Goal: Task Accomplishment & Management: Manage account settings

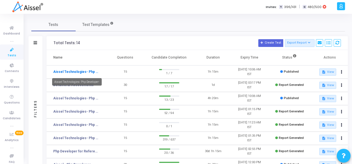
click at [73, 71] on link "Aissel Technologies- Php Developer-" at bounding box center [76, 72] width 46 height 5
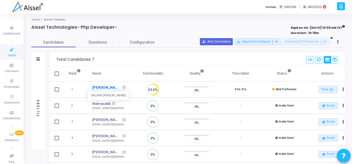
click at [110, 86] on link "[PERSON_NAME]" at bounding box center [106, 88] width 29 height 6
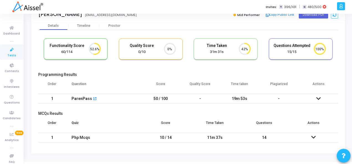
scroll to position [25, 0]
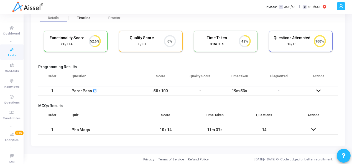
click at [83, 15] on div "Timeline" at bounding box center [84, 18] width 30 height 8
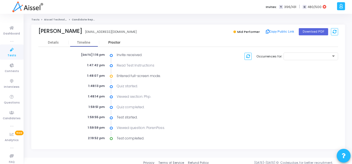
click at [117, 43] on div "Proctor" at bounding box center [114, 43] width 30 height 4
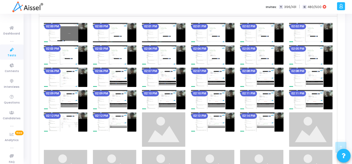
scroll to position [385, 0]
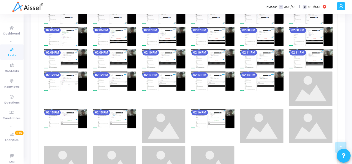
click at [110, 83] on img at bounding box center [114, 81] width 43 height 19
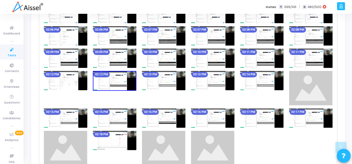
click at [110, 83] on img at bounding box center [114, 81] width 43 height 20
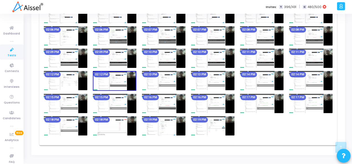
click at [116, 80] on img at bounding box center [114, 81] width 43 height 20
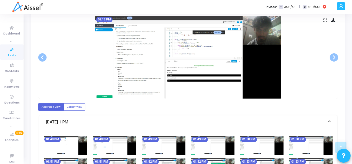
click at [208, 146] on img at bounding box center [212, 145] width 43 height 19
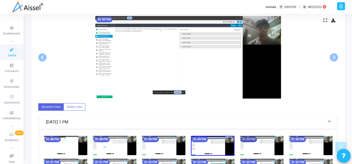
click at [246, 141] on mat-chip "01:50 PM" at bounding box center [248, 140] width 16 height 6
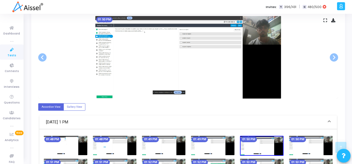
click at [310, 141] on img at bounding box center [310, 145] width 43 height 19
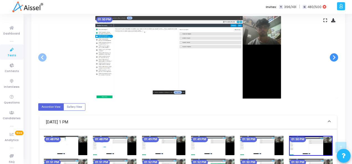
click at [334, 59] on span at bounding box center [334, 57] width 8 height 8
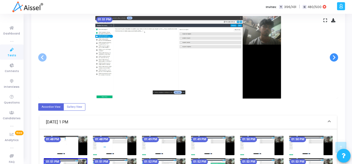
click at [334, 59] on span at bounding box center [334, 57] width 8 height 8
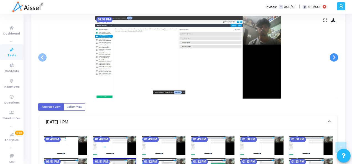
click at [334, 59] on span at bounding box center [334, 57] width 8 height 8
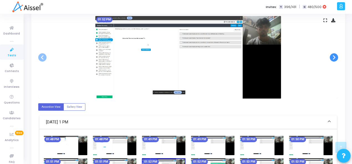
click at [334, 59] on span at bounding box center [334, 57] width 8 height 8
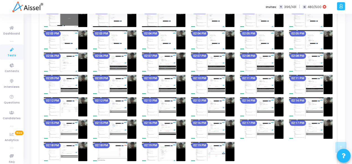
scroll to position [395, 0]
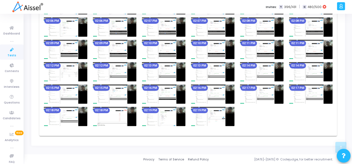
click at [215, 118] on img at bounding box center [212, 116] width 43 height 19
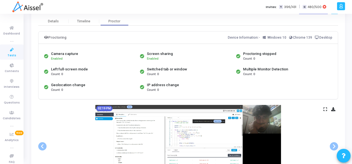
scroll to position [83, 0]
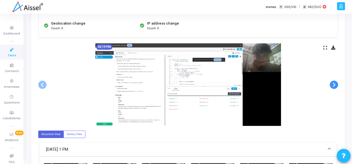
click at [335, 83] on span at bounding box center [334, 85] width 8 height 8
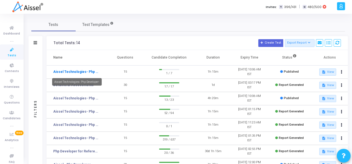
click at [72, 74] on link "Aissel Technologies- Php Developer-" at bounding box center [76, 72] width 46 height 5
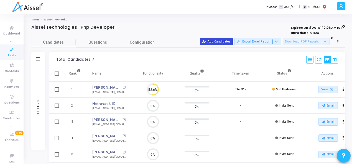
click at [215, 43] on button "person_add_alt Add Candidates" at bounding box center [216, 41] width 33 height 7
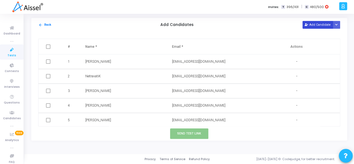
click at [310, 25] on button "Add Candidate" at bounding box center [317, 24] width 30 height 7
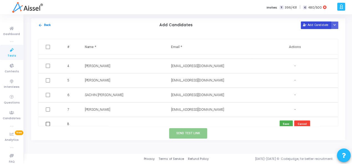
scroll to position [45, 0]
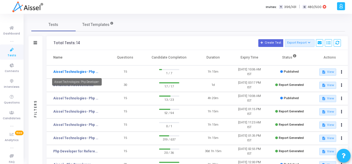
click at [89, 71] on link "Aissel Technologies- Php Developer-" at bounding box center [76, 72] width 46 height 5
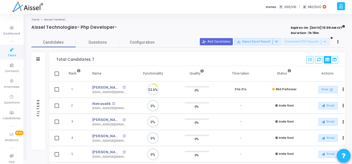
scroll to position [12, 14]
click at [230, 43] on button "person_add_alt Add Candidates" at bounding box center [216, 41] width 33 height 7
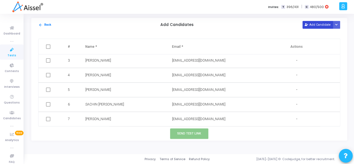
click at [311, 25] on button "Add Candidate" at bounding box center [317, 24] width 30 height 7
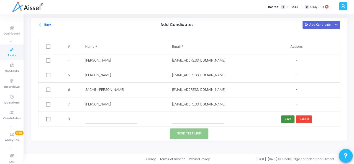
click at [284, 120] on button "Save" at bounding box center [287, 119] width 13 height 7
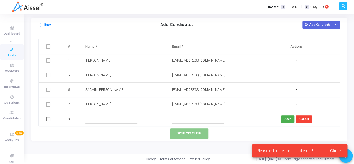
click at [49, 120] on span at bounding box center [48, 119] width 4 height 4
click at [48, 122] on input "checkbox" at bounding box center [48, 122] width 0 height 0
checkbox input "true"
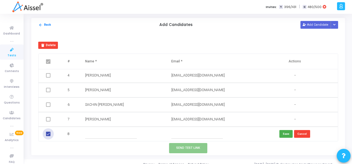
click at [48, 135] on span at bounding box center [48, 134] width 4 height 4
click at [48, 137] on input "checkbox" at bounding box center [48, 137] width 0 height 0
checkbox input "false"
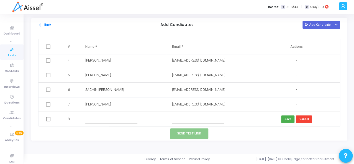
click at [186, 122] on input "text" at bounding box center [198, 119] width 52 height 9
type input "[EMAIL_ADDRESS][PERSON_NAME][DOMAIN_NAME]"
click at [126, 122] on input "text" at bounding box center [111, 119] width 52 height 9
type input "n"
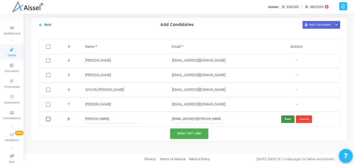
type input "[PERSON_NAME]"
click at [288, 120] on button "Save" at bounding box center [287, 119] width 13 height 7
click at [48, 120] on span at bounding box center [47, 119] width 4 height 4
click at [48, 122] on input "checkbox" at bounding box center [47, 122] width 0 height 0
checkbox input "true"
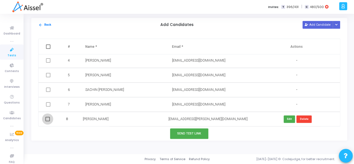
checkbox input "true"
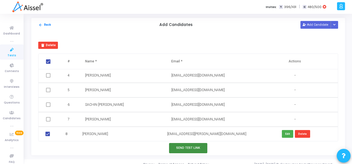
click at [189, 148] on button "Send Test Link" at bounding box center [188, 148] width 38 height 10
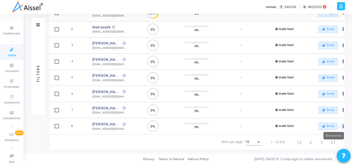
click at [344, 123] on button "Actions" at bounding box center [343, 127] width 8 height 8
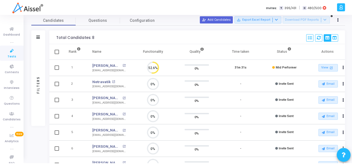
scroll to position [51, 0]
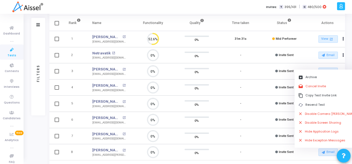
click at [221, 130] on td "-" at bounding box center [240, 136] width 44 height 16
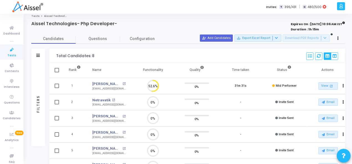
scroll to position [0, 0]
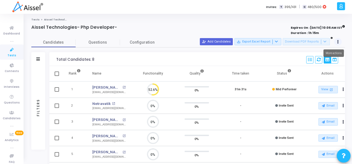
click at [338, 44] on button at bounding box center [338, 42] width 8 height 8
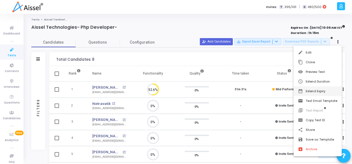
click at [317, 92] on button "date_range Extend Expiry" at bounding box center [317, 92] width 48 height 10
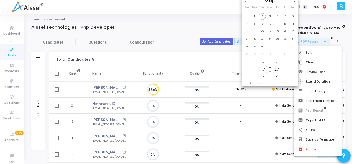
click at [295, 3] on span "Next month" at bounding box center [294, 1] width 5 height 5
click at [251, 84] on span "Cancel" at bounding box center [255, 84] width 28 height 6
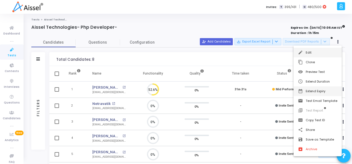
click at [306, 52] on button "edit Edit" at bounding box center [317, 53] width 48 height 10
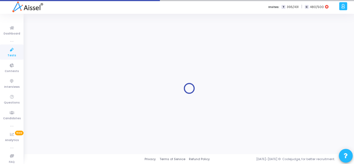
type input "Aissel Technologies- Php Developer-"
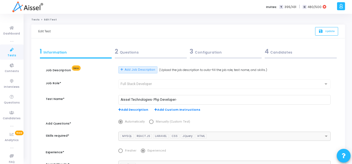
click at [133, 51] on div "2 Questions" at bounding box center [151, 51] width 72 height 9
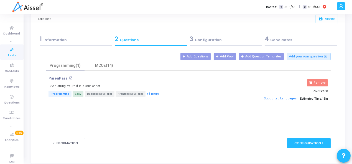
scroll to position [4, 0]
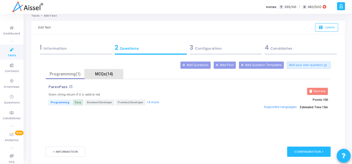
click at [102, 75] on div "MCQs(14)" at bounding box center [104, 74] width 32 height 6
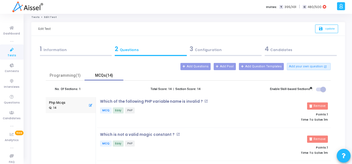
scroll to position [0, 0]
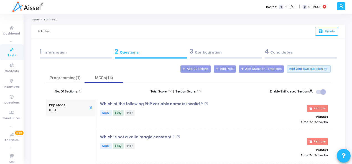
click at [209, 53] on div "3 Configuration" at bounding box center [226, 51] width 72 height 9
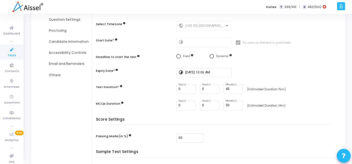
scroll to position [27, 0]
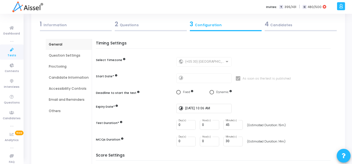
click at [56, 56] on div "Question Settings" at bounding box center [69, 55] width 40 height 5
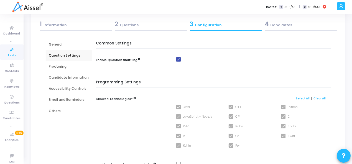
click at [63, 67] on div "Proctoring" at bounding box center [69, 66] width 40 height 5
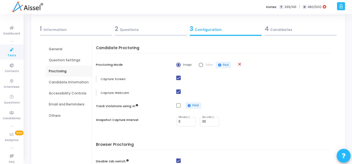
scroll to position [0, 0]
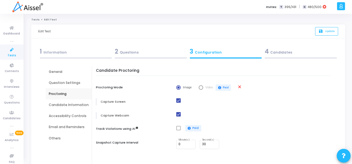
click at [69, 109] on div "Candidate Information" at bounding box center [69, 105] width 46 height 11
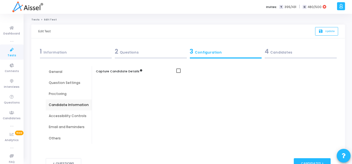
click at [72, 117] on div "Accessibility Controls" at bounding box center [69, 116] width 40 height 5
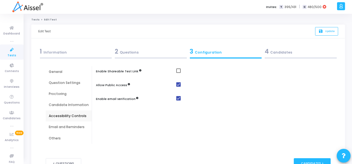
click at [61, 129] on div "Email and Reminders" at bounding box center [69, 127] width 40 height 5
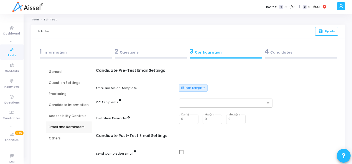
click at [53, 139] on div "Others" at bounding box center [69, 138] width 40 height 5
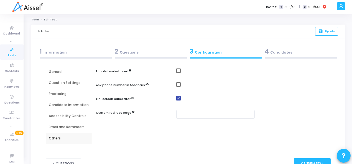
click at [287, 53] on div "4 Candidates" at bounding box center [300, 51] width 72 height 9
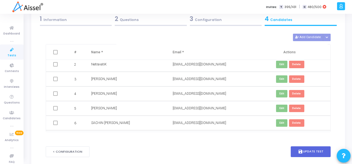
scroll to position [45, 0]
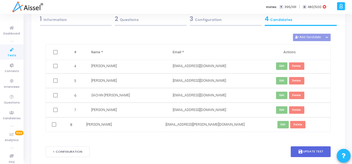
click at [201, 20] on div "3 Configuration" at bounding box center [226, 18] width 72 height 9
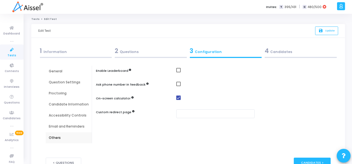
scroll to position [0, 0]
click at [60, 50] on div "1 Information" at bounding box center [76, 51] width 72 height 9
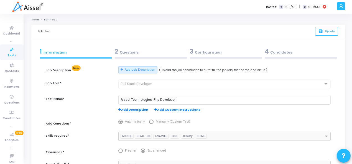
click at [135, 53] on div "2 Questions" at bounding box center [151, 51] width 72 height 9
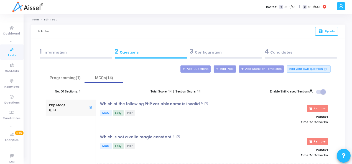
click at [59, 48] on div "1 Information" at bounding box center [76, 51] width 72 height 9
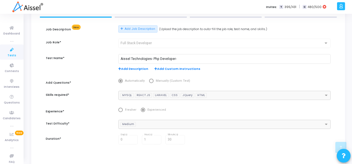
scroll to position [87, 0]
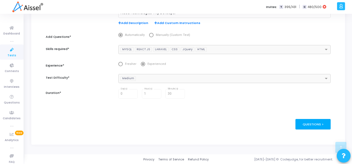
click at [313, 126] on div "Questions >" at bounding box center [312, 124] width 35 height 10
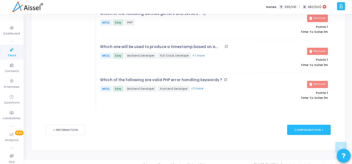
scroll to position [459, 0]
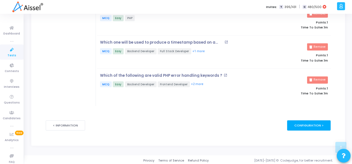
click at [306, 125] on div "Configuration >" at bounding box center [308, 126] width 43 height 10
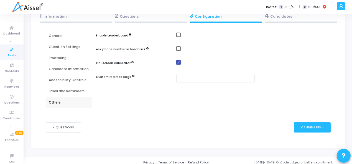
scroll to position [39, 0]
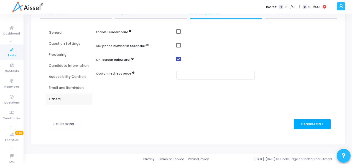
click at [310, 123] on div "Candidates >" at bounding box center [312, 124] width 37 height 10
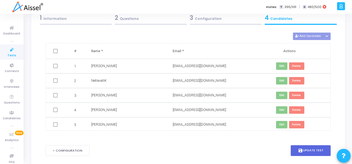
scroll to position [0, 0]
